Goal: Transaction & Acquisition: Purchase product/service

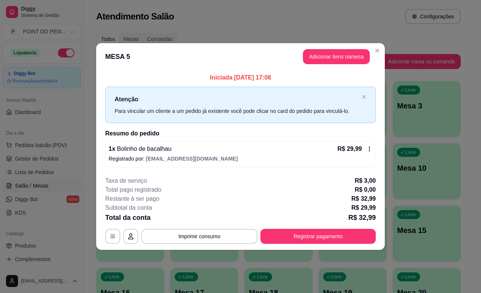
scroll to position [47, 0]
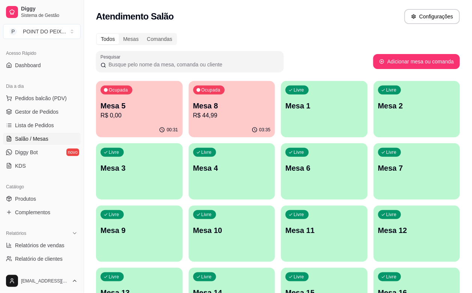
click at [147, 115] on p "R$ 0,00" at bounding box center [140, 115] width 78 height 9
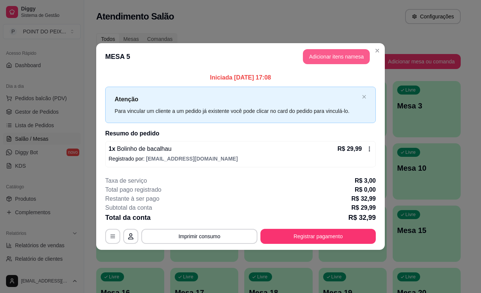
click at [335, 56] on button "Adicionar itens na mesa" at bounding box center [336, 56] width 67 height 15
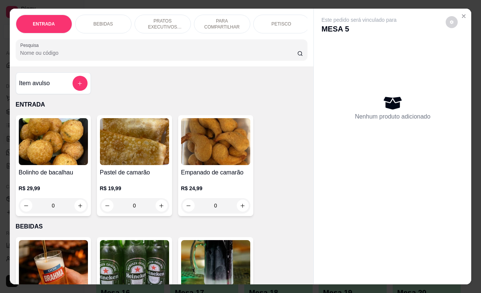
click at [97, 21] on p "BEBIDAS" at bounding box center [104, 24] width 20 height 6
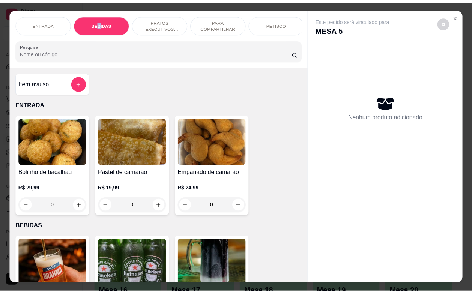
scroll to position [156, 0]
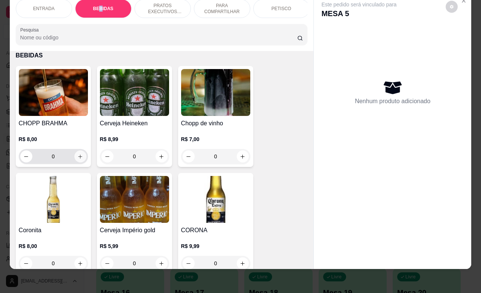
click at [74, 155] on button "increase-product-quantity" at bounding box center [80, 157] width 12 height 12
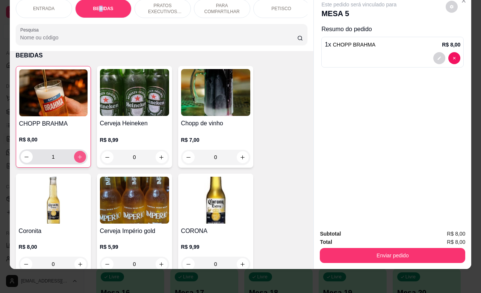
click at [77, 155] on icon "increase-product-quantity" at bounding box center [80, 157] width 6 height 6
type input "4"
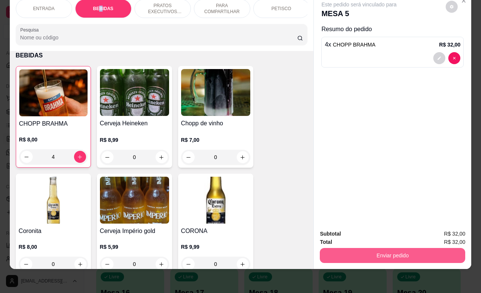
click at [374, 248] on button "Enviar pedido" at bounding box center [392, 255] width 145 height 15
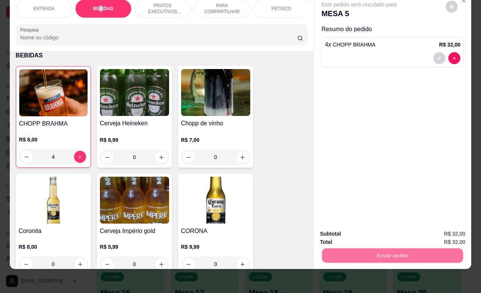
click at [353, 229] on button "Não registrar e enviar pedido" at bounding box center [367, 229] width 76 height 14
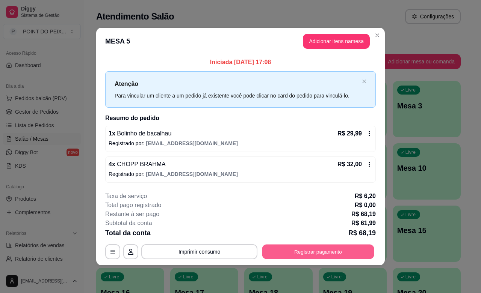
click at [292, 250] on button "Registrar pagamento" at bounding box center [318, 252] width 112 height 15
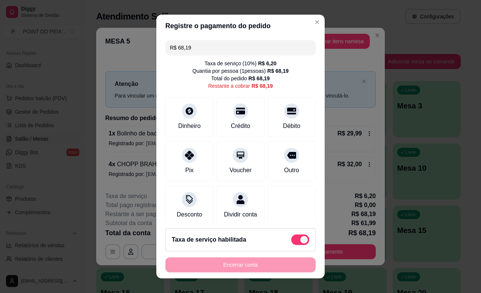
click at [291, 238] on span at bounding box center [300, 240] width 18 height 11
click at [291, 241] on input "checkbox" at bounding box center [293, 243] width 5 height 5
checkbox input "true"
type input "R$ 61,99"
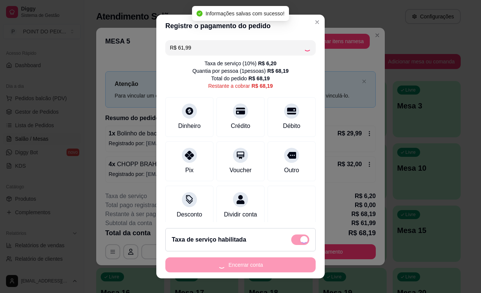
checkbox input "false"
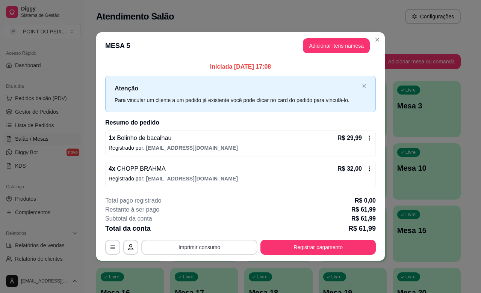
click at [214, 250] on button "Imprimir consumo" at bounding box center [199, 247] width 116 height 15
click at [201, 231] on button "IMPRESSORA" at bounding box center [201, 231] width 53 height 12
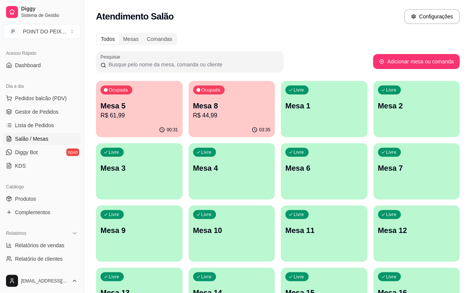
click at [209, 106] on p "Mesa 8" at bounding box center [232, 106] width 78 height 11
click at [145, 112] on p "R$ 61,99" at bounding box center [140, 115] width 78 height 9
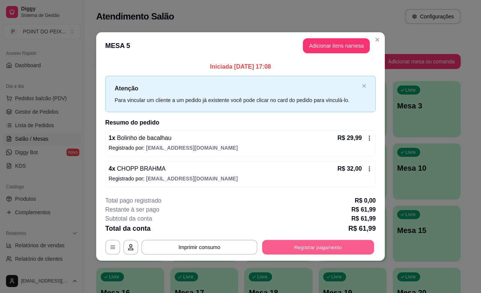
click at [298, 250] on button "Registrar pagamento" at bounding box center [318, 247] width 112 height 15
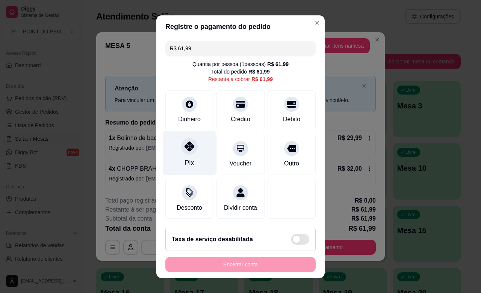
click at [184, 149] on icon at bounding box center [189, 147] width 10 height 10
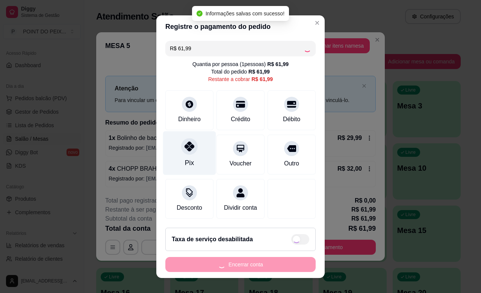
type input "R$ 0,00"
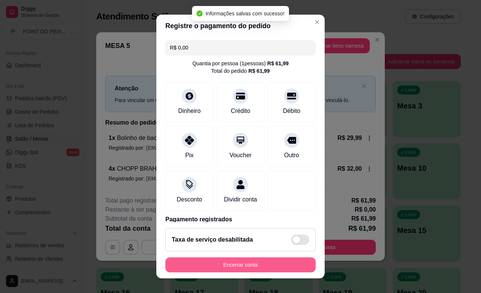
click at [245, 264] on button "Encerrar conta" at bounding box center [240, 265] width 150 height 15
